Goal: Information Seeking & Learning: Learn about a topic

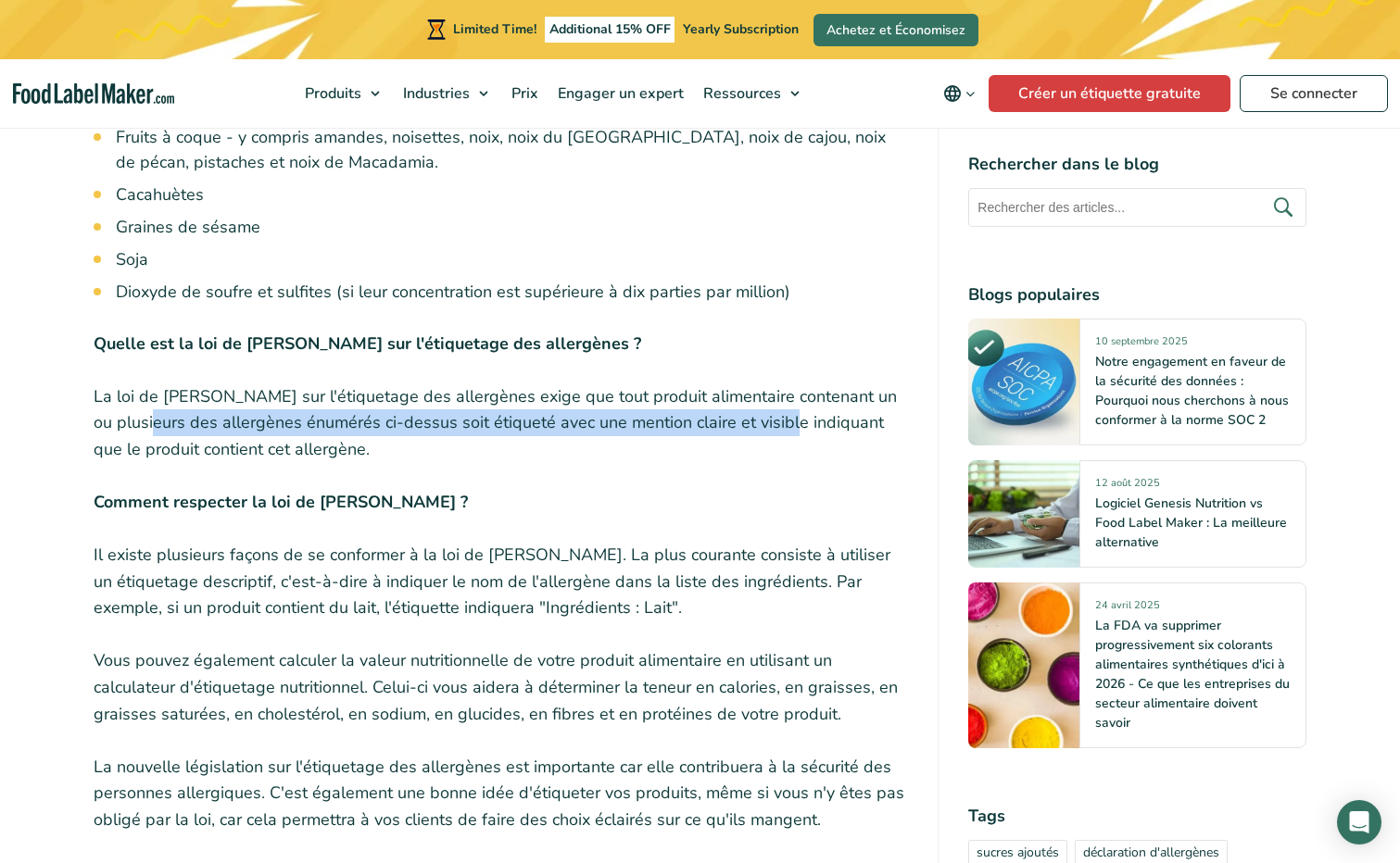
drag, startPoint x: 177, startPoint y: 415, endPoint x: 808, endPoint y: 415, distance: 631.0
click at [811, 418] on p "La loi de [PERSON_NAME] sur l'étiquetage des allergènes exige que tout produit …" at bounding box center [501, 424] width 815 height 80
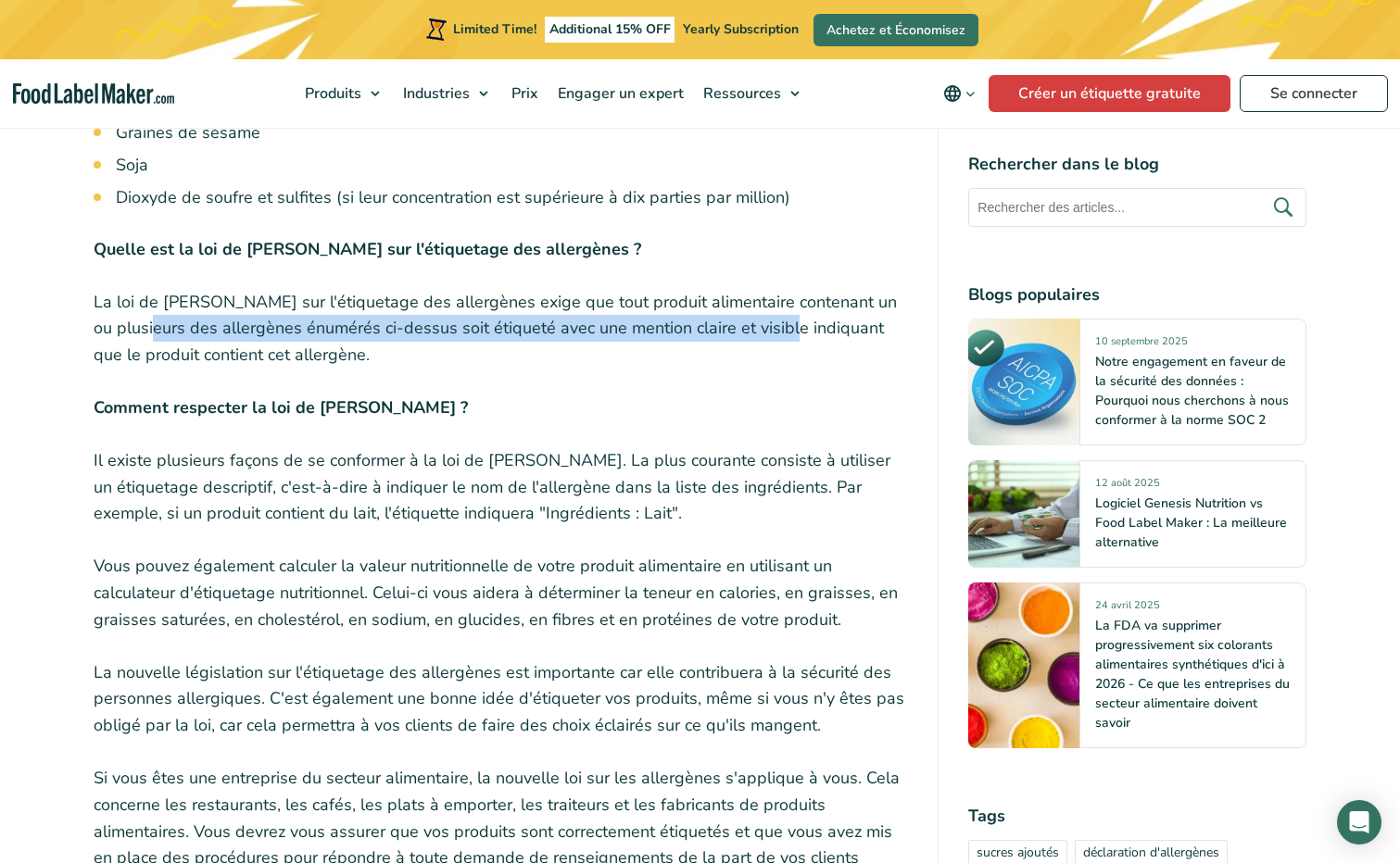
scroll to position [1482, 0]
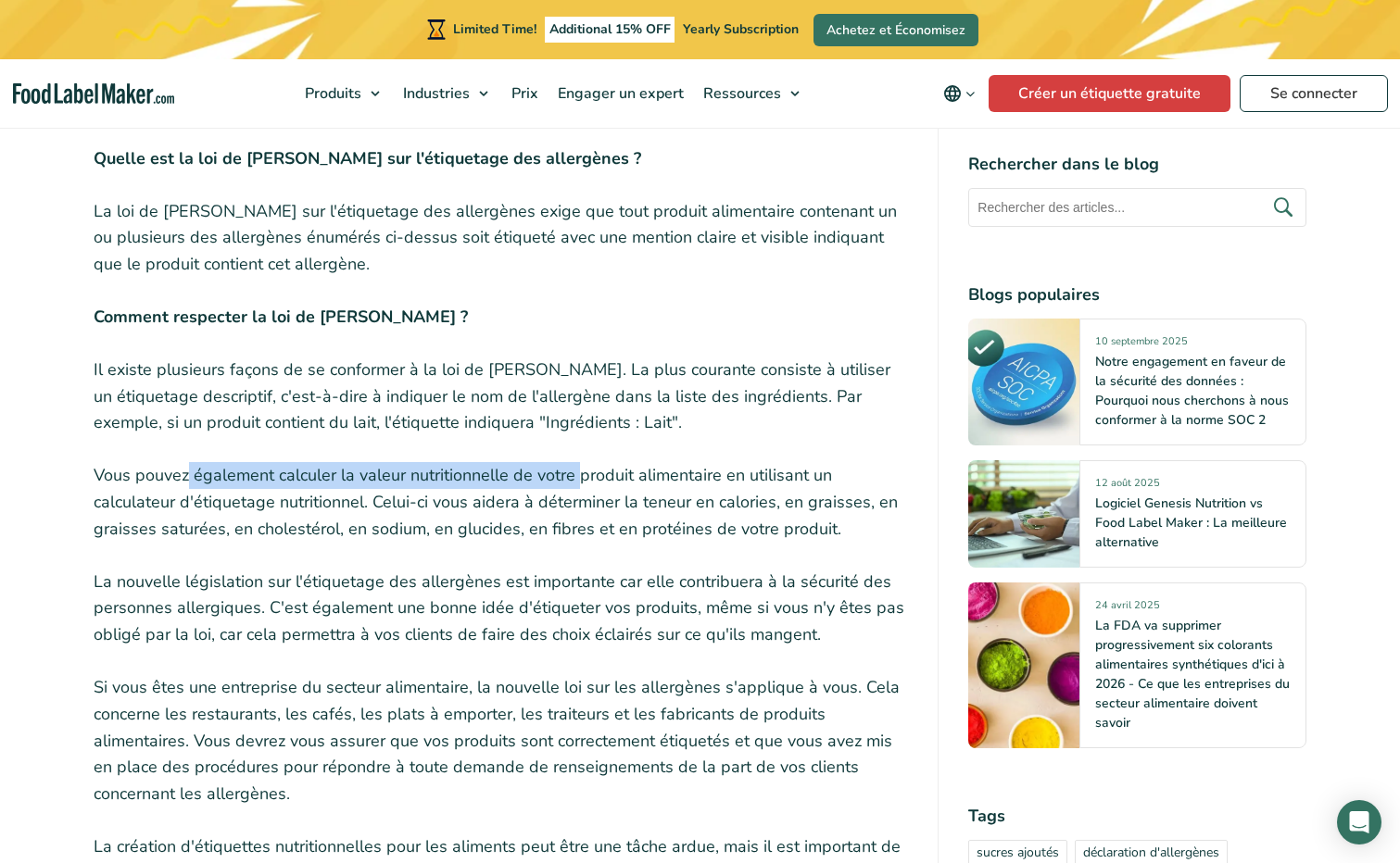
drag, startPoint x: 187, startPoint y: 471, endPoint x: 578, endPoint y: 477, distance: 391.0
click at [578, 477] on p "Vous pouvez également calculer la valeur nutritionnelle de votre produit alimen…" at bounding box center [501, 502] width 815 height 80
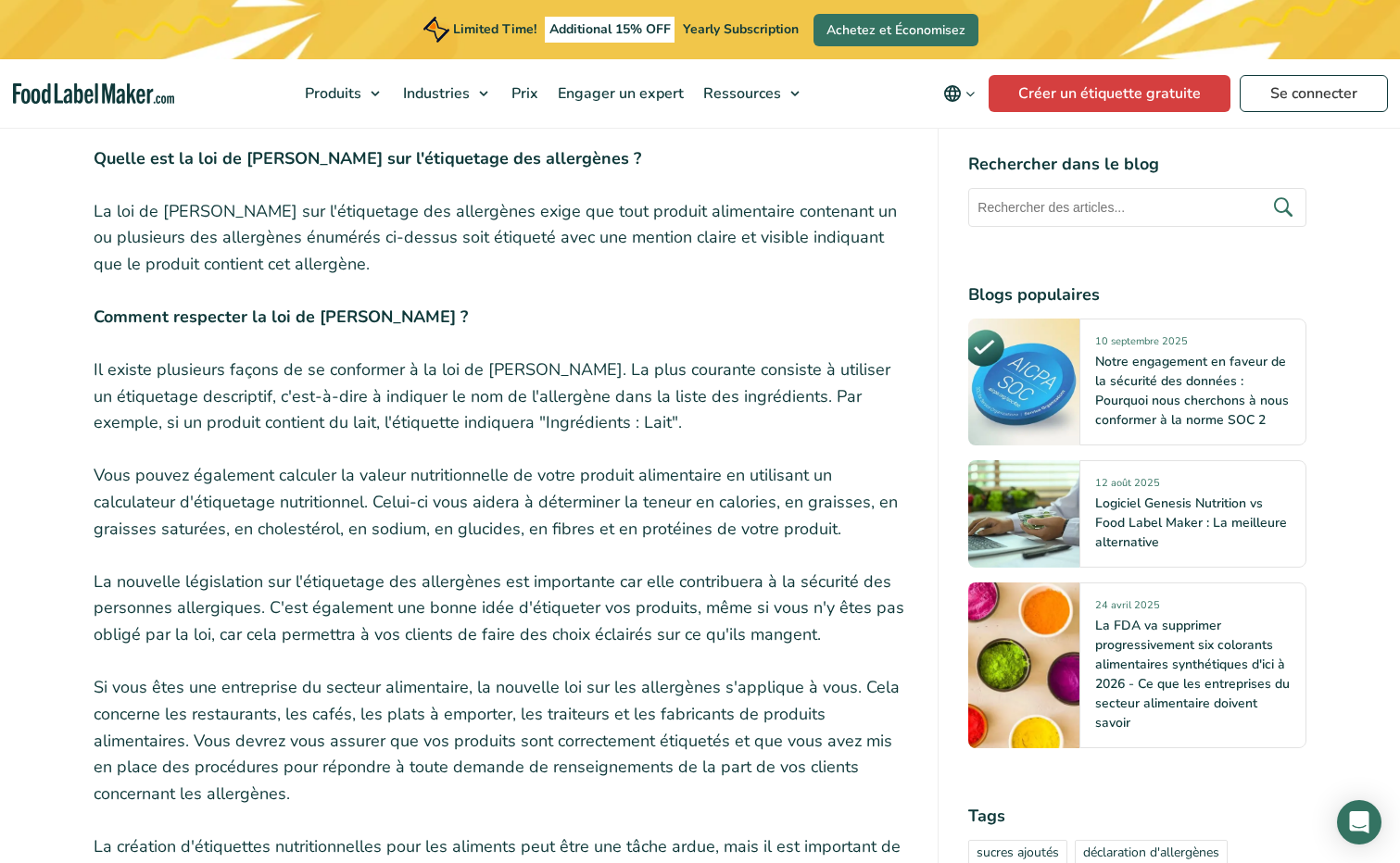
drag, startPoint x: 578, startPoint y: 477, endPoint x: 450, endPoint y: 494, distance: 129.1
click at [450, 494] on p "Vous pouvez également calculer la valeur nutritionnelle de votre produit alimen…" at bounding box center [501, 502] width 815 height 80
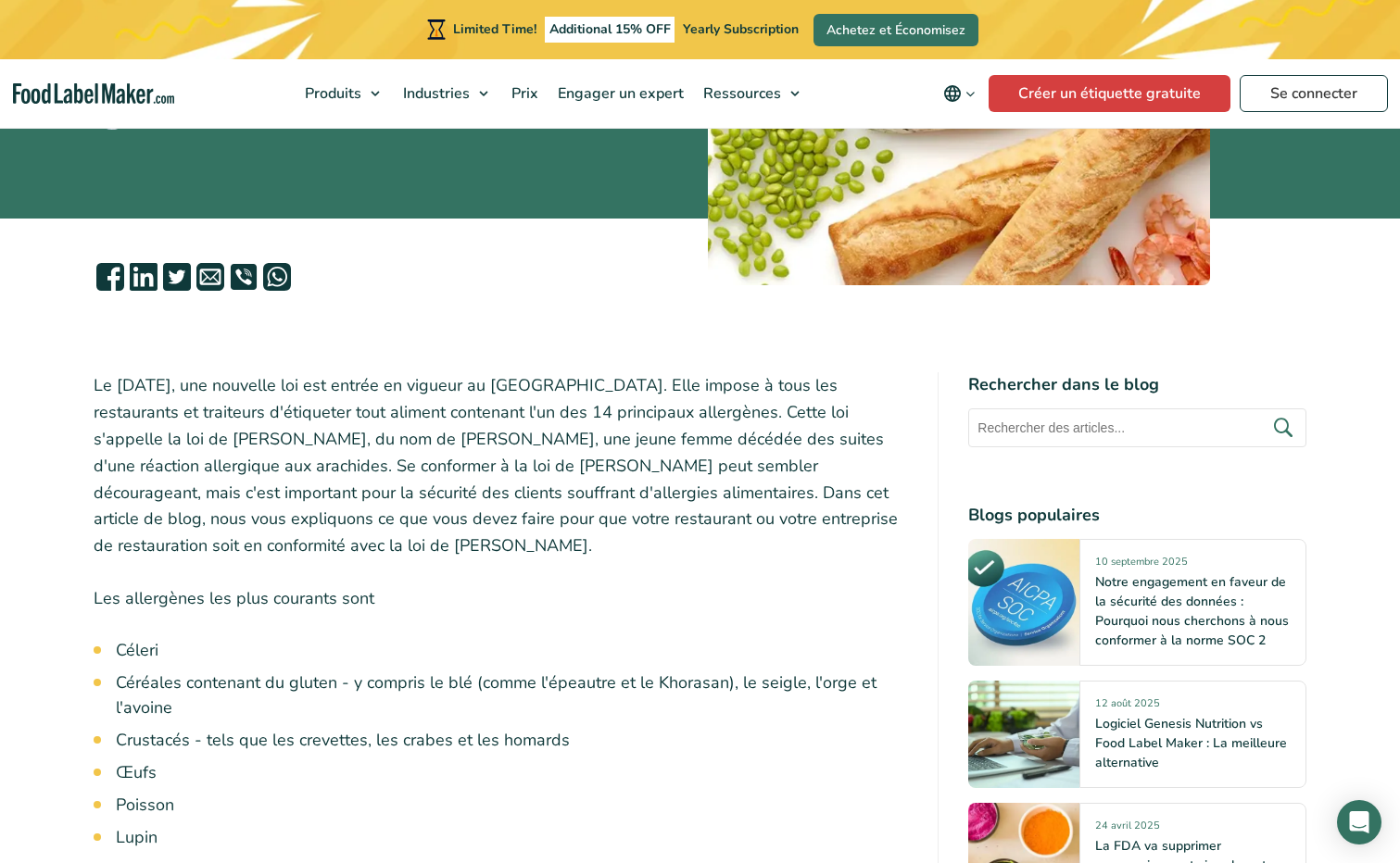
scroll to position [278, 0]
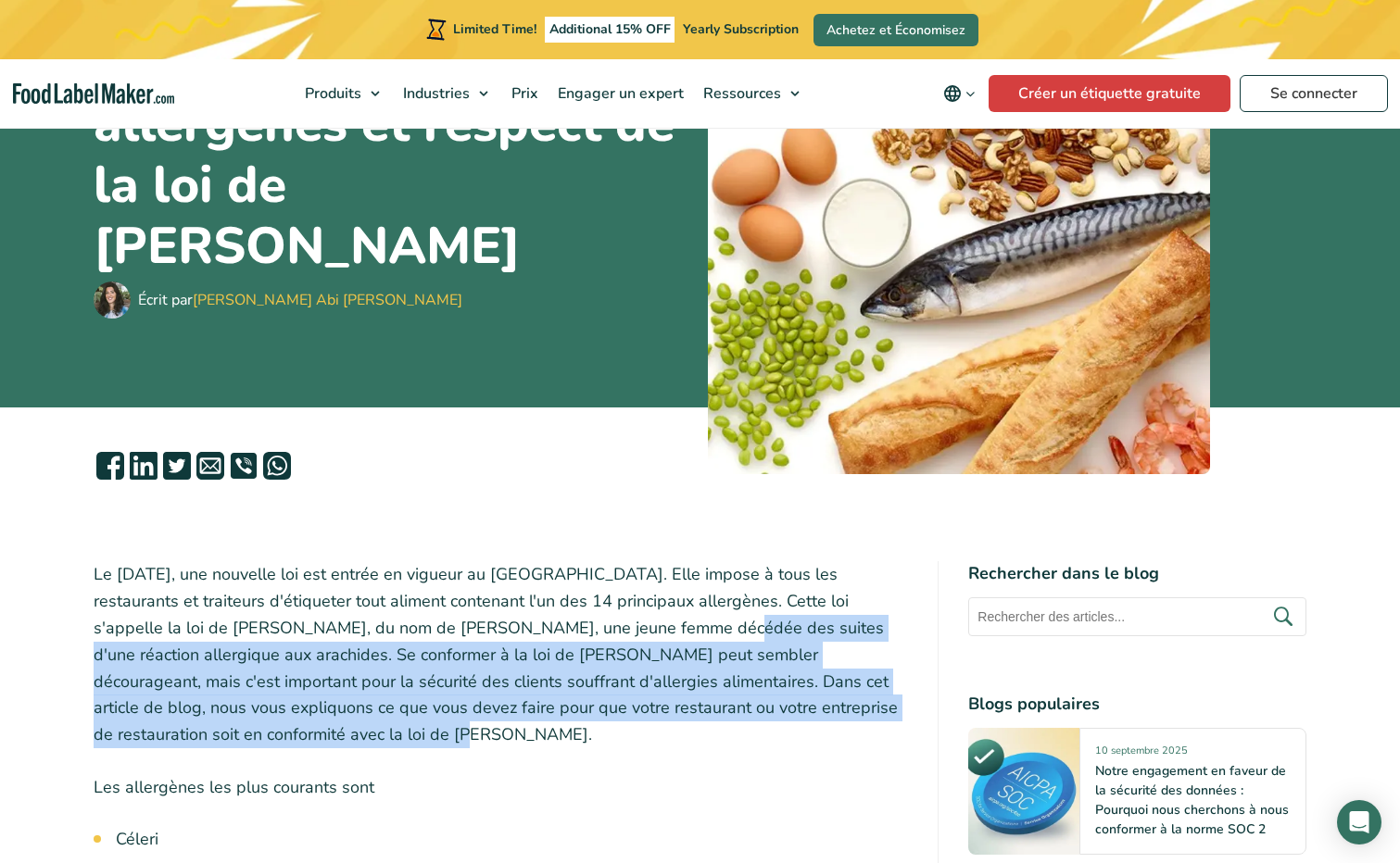
drag, startPoint x: 667, startPoint y: 634, endPoint x: 754, endPoint y: 745, distance: 141.0
click at [754, 745] on p "Le [DATE], une nouvelle loi est entrée en vigueur au [GEOGRAPHIC_DATA]. Elle im…" at bounding box center [501, 654] width 815 height 187
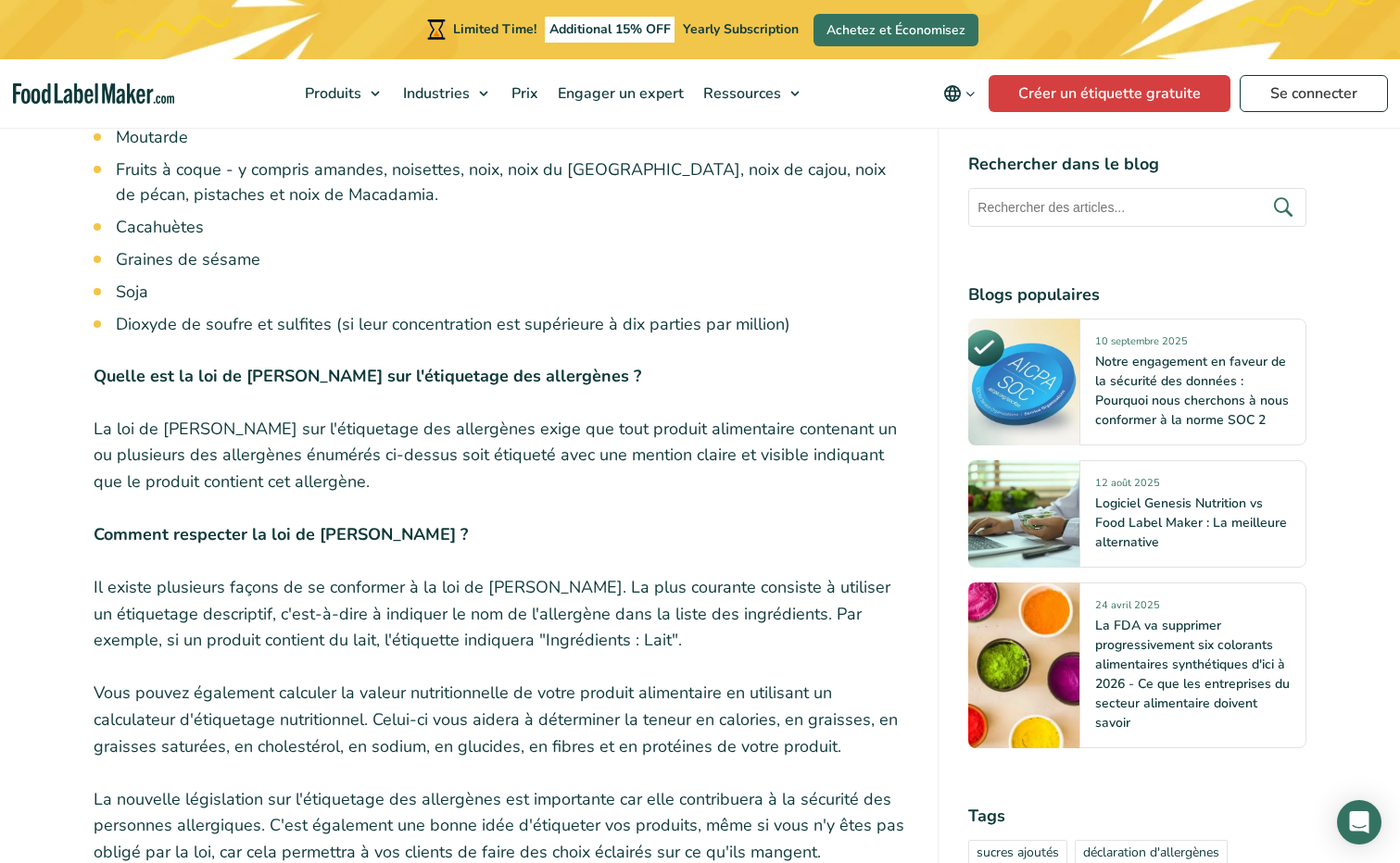
scroll to position [1297, 0]
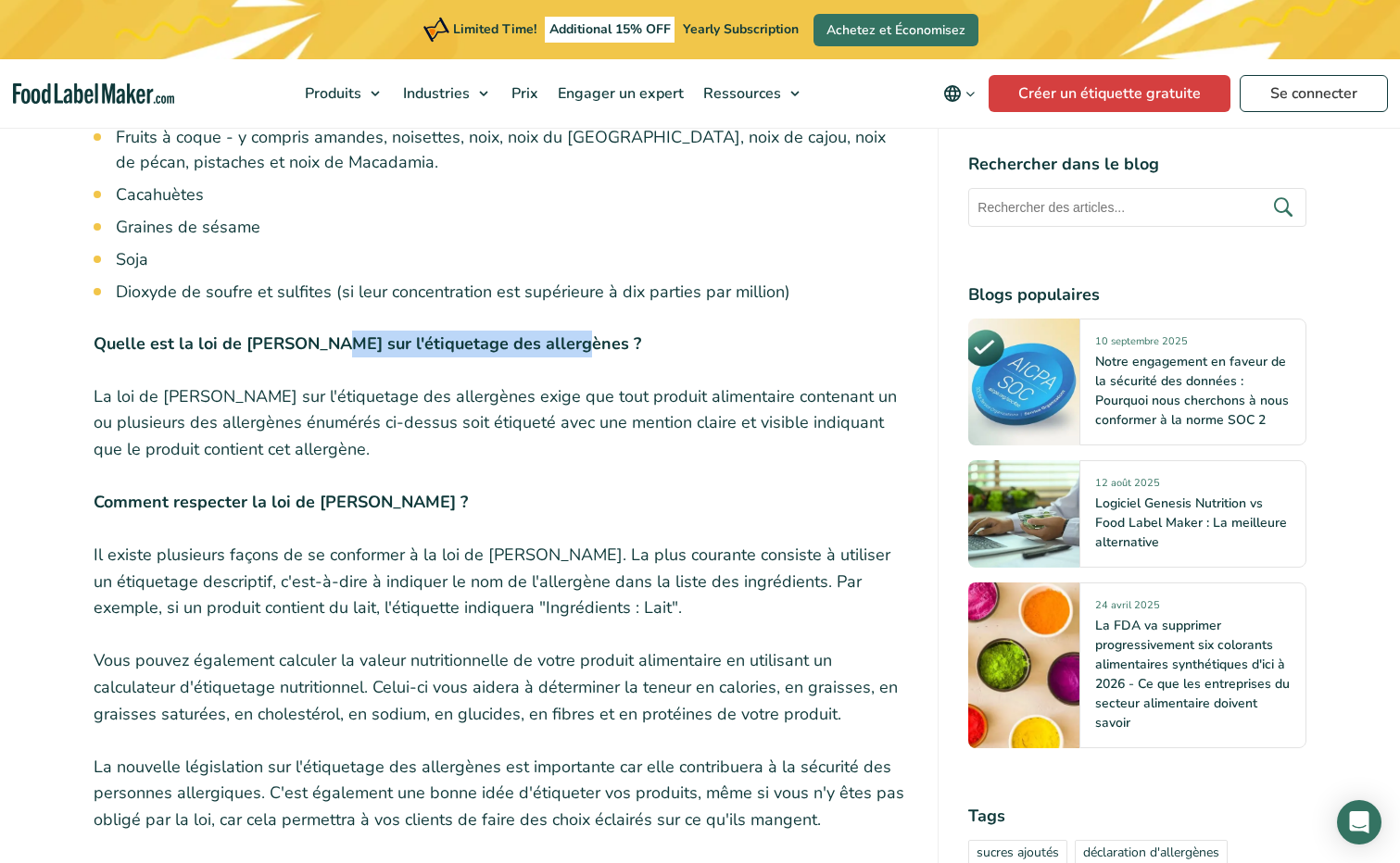
drag, startPoint x: 326, startPoint y: 352, endPoint x: 590, endPoint y: 346, distance: 264.1
click at [590, 346] on p "Quelle est la loi de [PERSON_NAME] sur l'étiquetage des allergènes ?" at bounding box center [501, 344] width 815 height 27
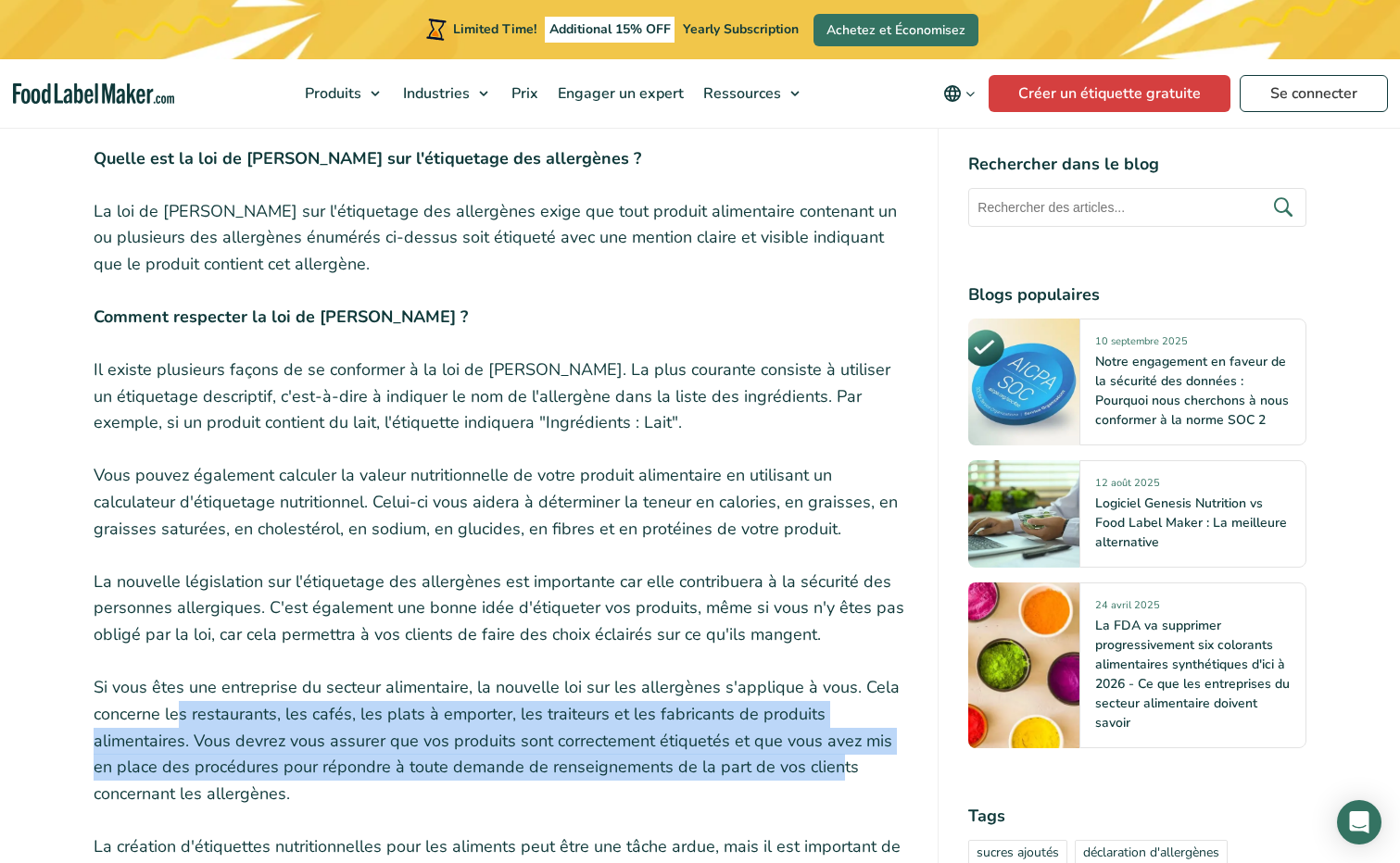
drag, startPoint x: 174, startPoint y: 708, endPoint x: 804, endPoint y: 757, distance: 631.9
click at [804, 757] on p "Si vous êtes une entreprise du secteur alimentaire, la nouvelle loi sur les all…" at bounding box center [501, 741] width 815 height 133
click at [562, 780] on p "Si vous êtes une entreprise du secteur alimentaire, la nouvelle loi sur les all…" at bounding box center [501, 741] width 815 height 133
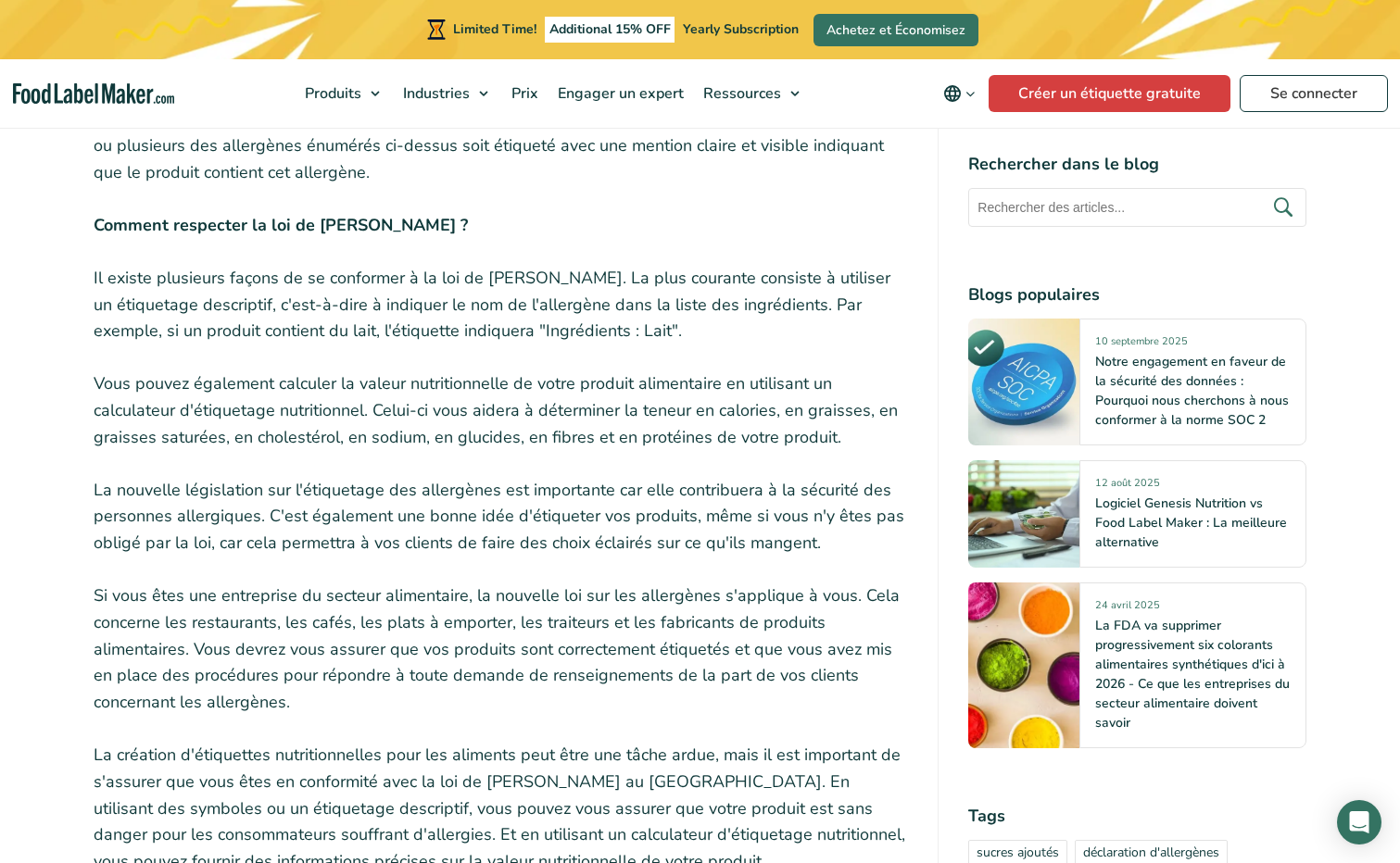
scroll to position [1575, 0]
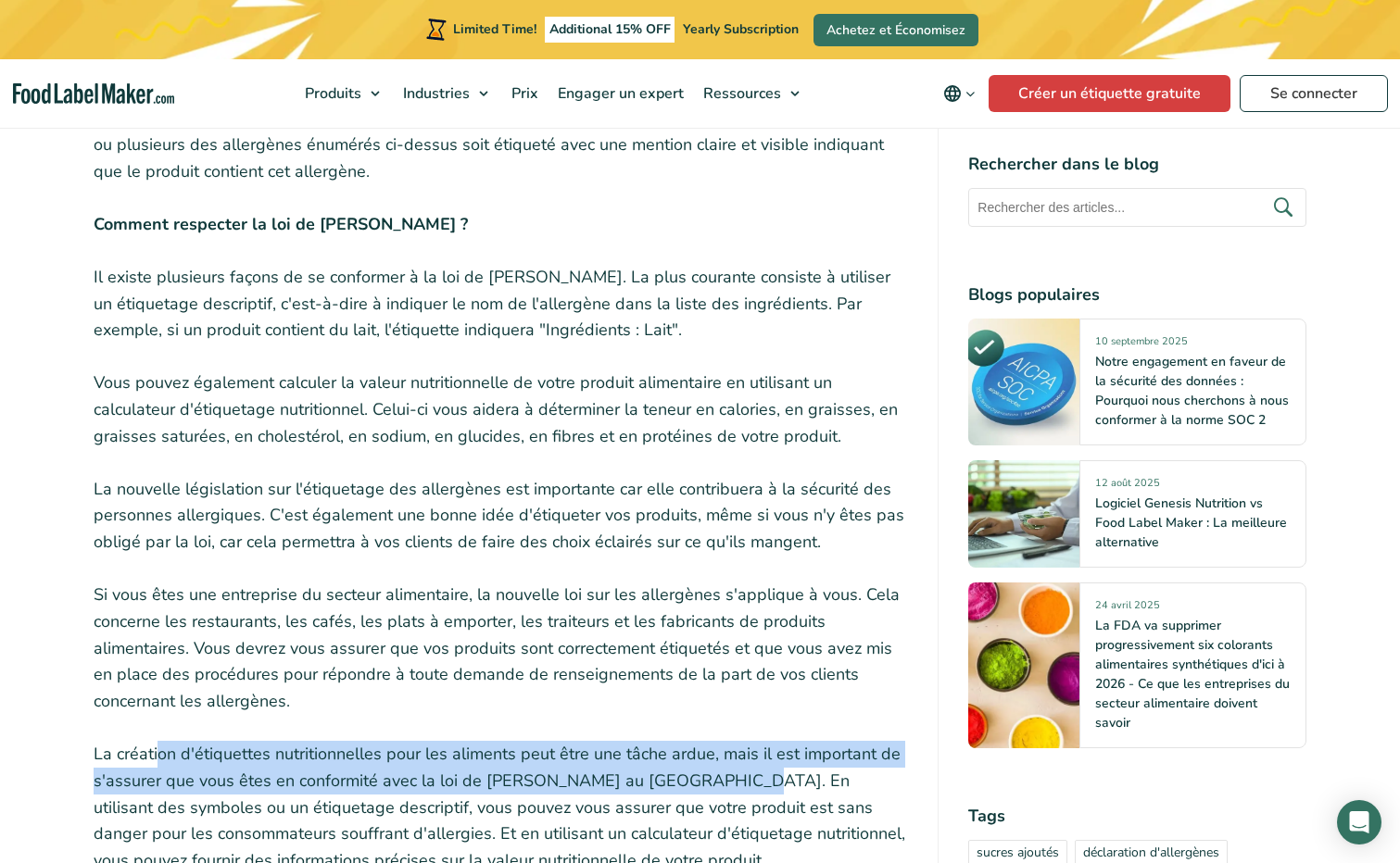
drag, startPoint x: 157, startPoint y: 759, endPoint x: 721, endPoint y: 777, distance: 564.3
click at [721, 777] on p "La création d'étiquettes nutritionnelles pour les aliments peut être une tâche …" at bounding box center [501, 848] width 815 height 213
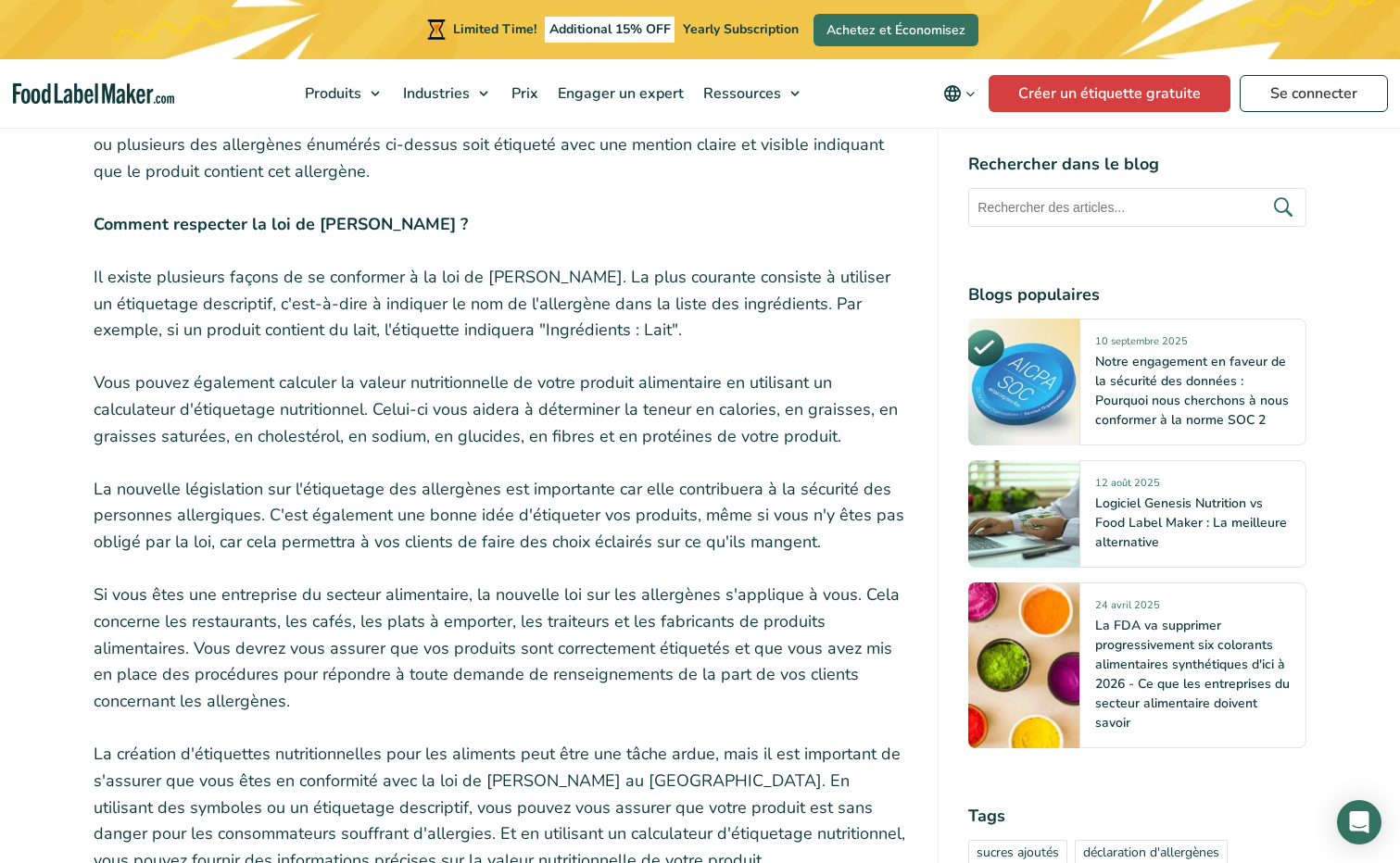
drag, startPoint x: 721, startPoint y: 777, endPoint x: 552, endPoint y: 685, distance: 192.4
click at [552, 685] on p "Si vous êtes une entreprise du secteur alimentaire, la nouvelle loi sur les all…" at bounding box center [501, 649] width 815 height 133
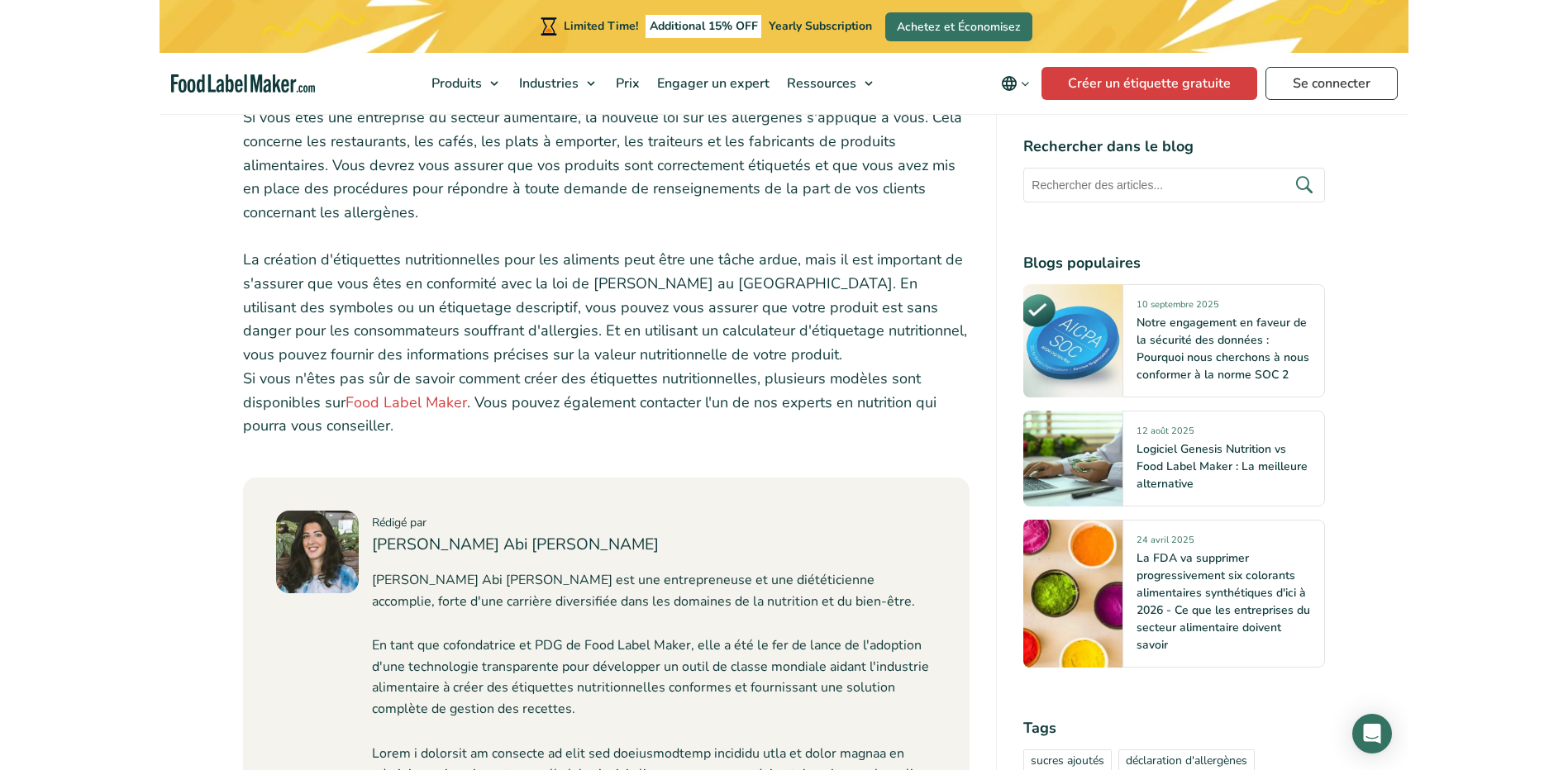
scroll to position [1901, 0]
